Goal: Navigation & Orientation: Find specific page/section

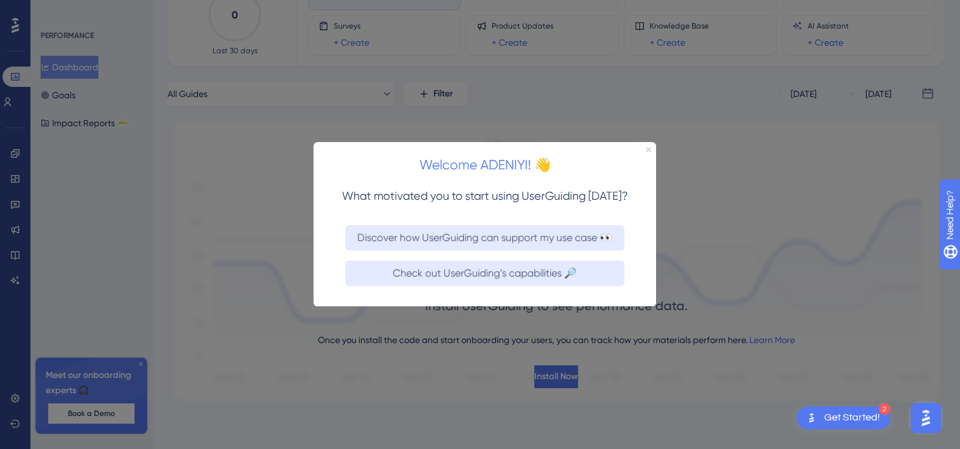
click at [646, 148] on icon "Close Preview" at bounding box center [648, 149] width 5 height 5
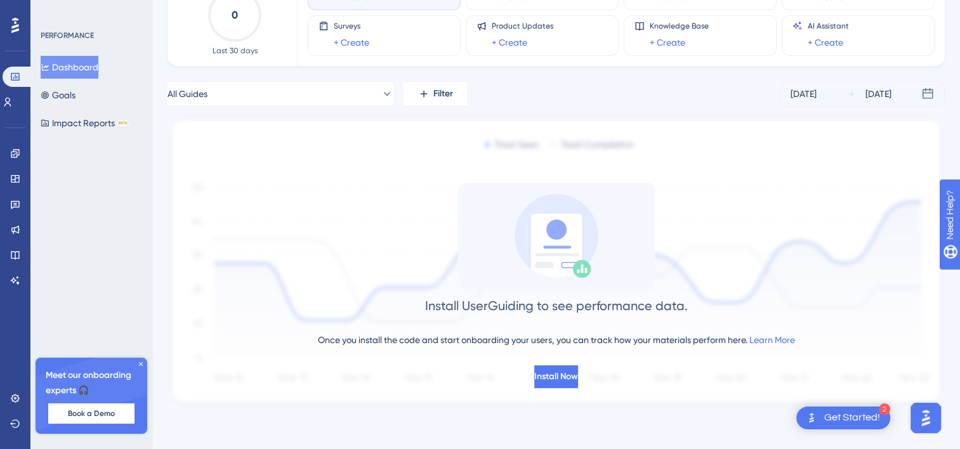
click at [850, 415] on div "Get Started!" at bounding box center [852, 418] width 56 height 14
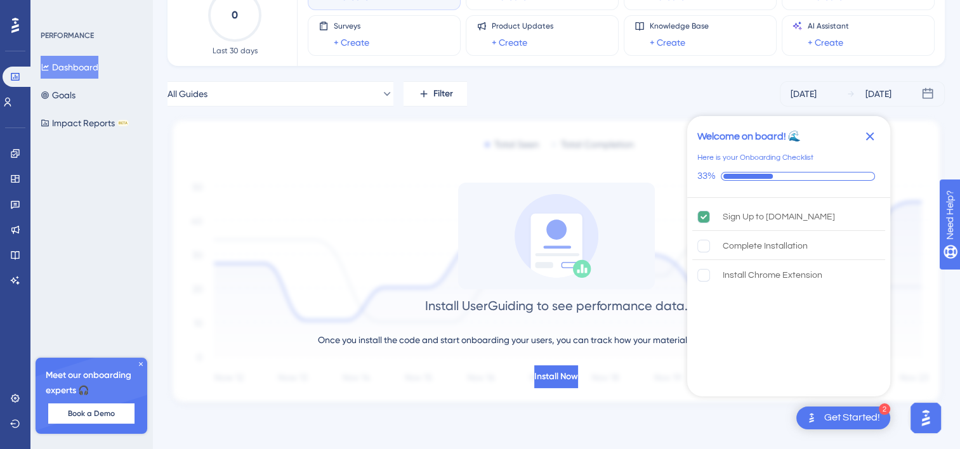
click at [867, 136] on icon "Close Checklist" at bounding box center [869, 136] width 15 height 15
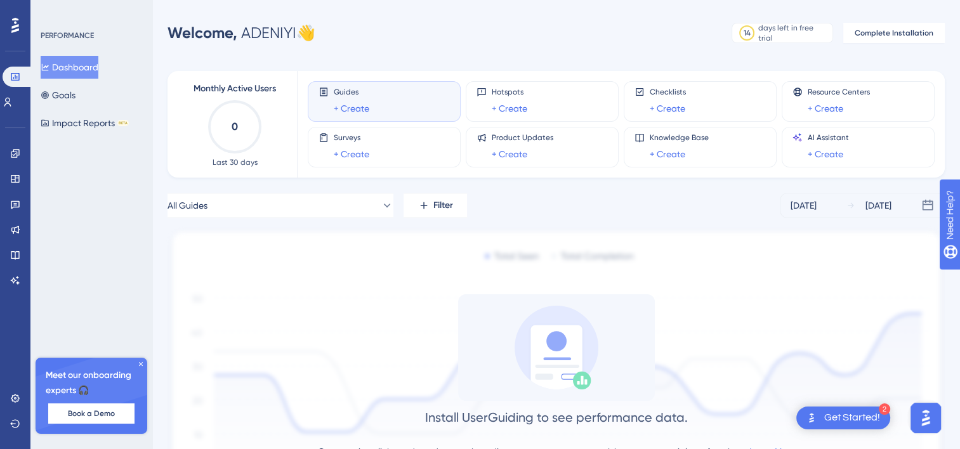
click at [141, 361] on icon at bounding box center [141, 364] width 8 height 8
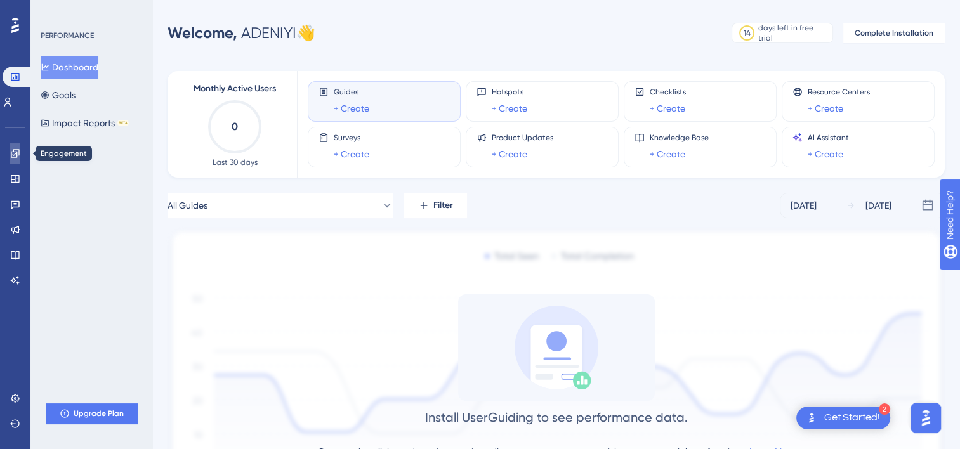
click at [20, 151] on link at bounding box center [15, 153] width 10 height 20
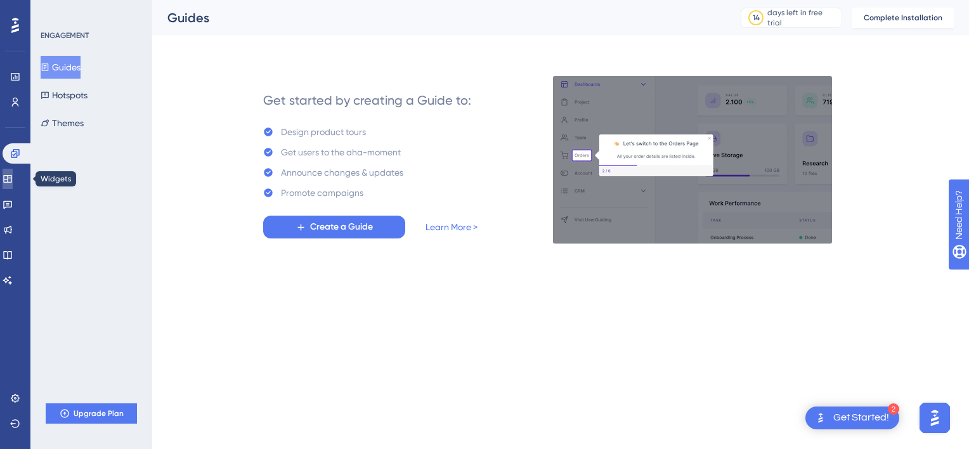
click at [11, 175] on icon at bounding box center [7, 179] width 8 height 8
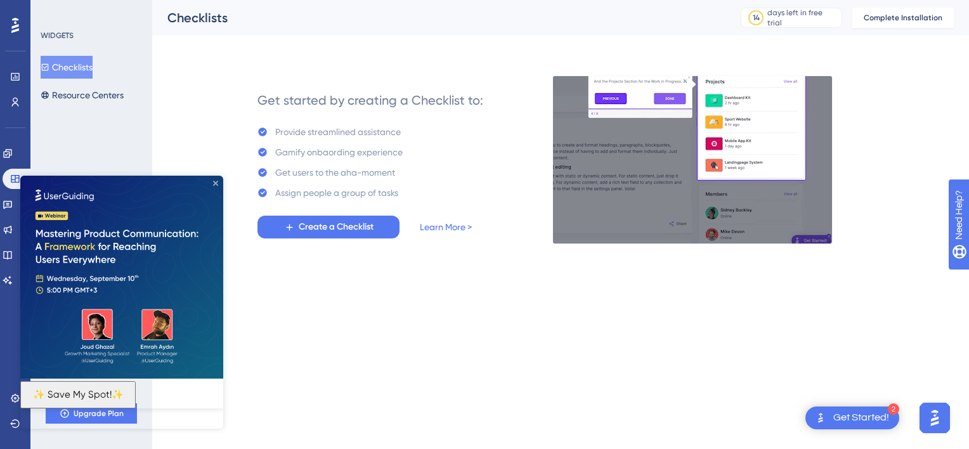
click at [216, 185] on icon "Close Preview" at bounding box center [215, 183] width 5 height 5
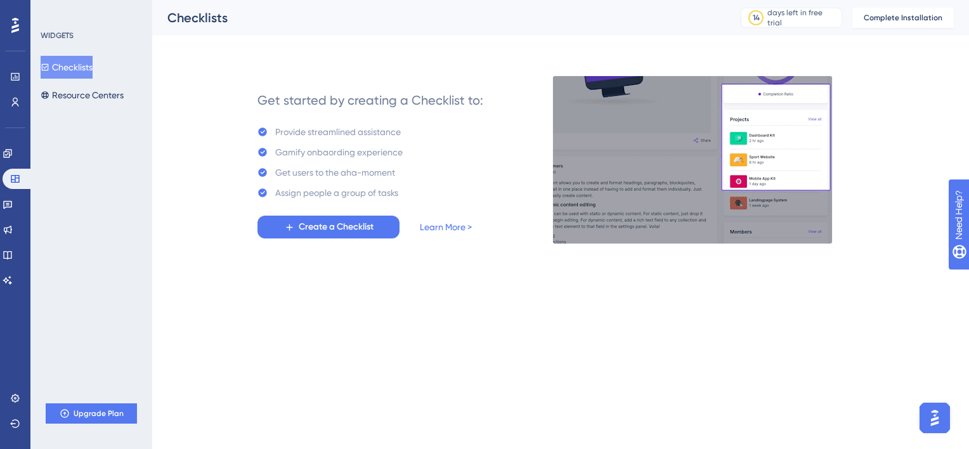
click at [934, 412] on img "Open AI Assistant Launcher" at bounding box center [935, 418] width 23 height 23
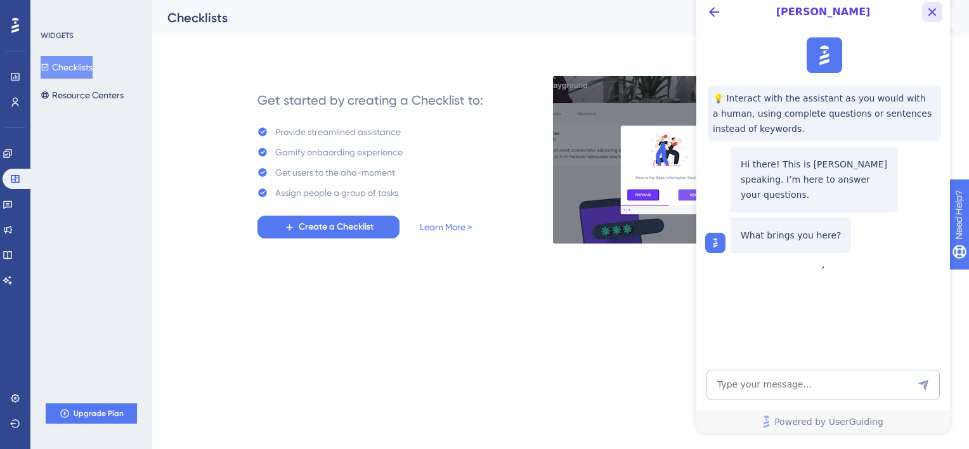
click at [929, 15] on icon "Close Button" at bounding box center [933, 12] width 8 height 8
